Goal: Information Seeking & Learning: Learn about a topic

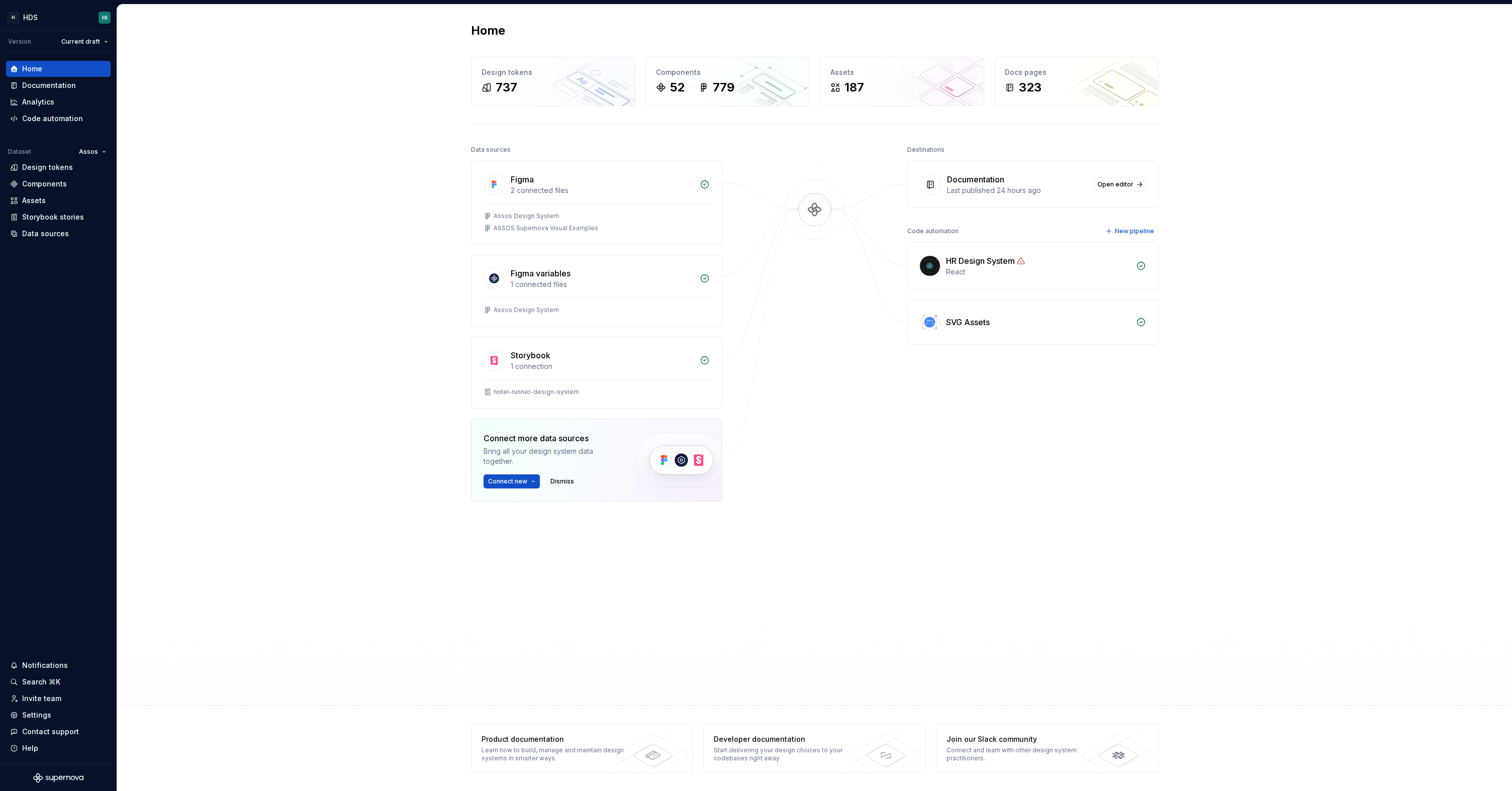
click at [1043, 513] on div "Destinations Documentation Last published 24 hours ago Open editor Code automat…" at bounding box center [1033, 380] width 251 height 474
